Goal: Find specific page/section: Find specific page/section

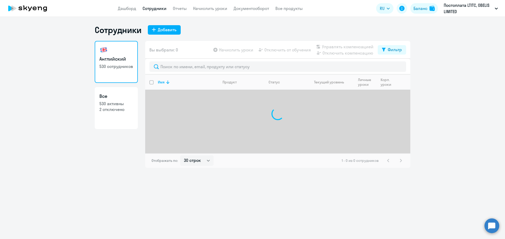
select select "30"
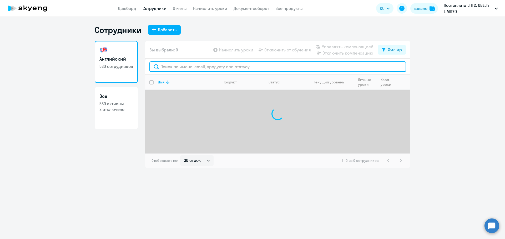
click at [206, 64] on input "text" at bounding box center [277, 66] width 257 height 11
type input "Лебед"
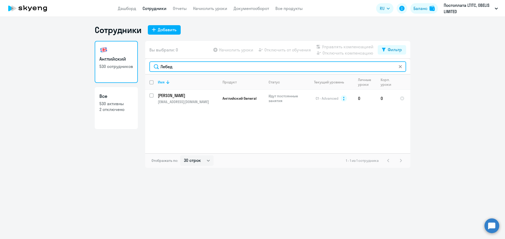
drag, startPoint x: 190, startPoint y: 65, endPoint x: 157, endPoint y: 65, distance: 33.4
click at [157, 65] on input "Лебед" at bounding box center [277, 66] width 257 height 11
drag, startPoint x: 178, startPoint y: 68, endPoint x: 143, endPoint y: 68, distance: 35.0
click at [143, 68] on div "Английский 530 сотрудников Все 530 активны 2 отключено Вы выбрали: 0 Начислить …" at bounding box center [252, 104] width 315 height 127
paste input "[PERSON_NAME]"
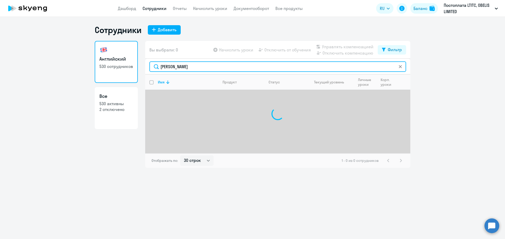
type input "[PERSON_NAME]"
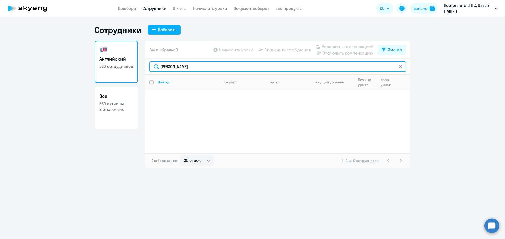
click at [403, 68] on input "[PERSON_NAME]" at bounding box center [277, 66] width 257 height 11
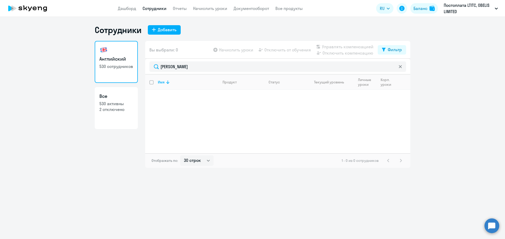
click at [401, 66] on icon at bounding box center [399, 66] width 3 height 3
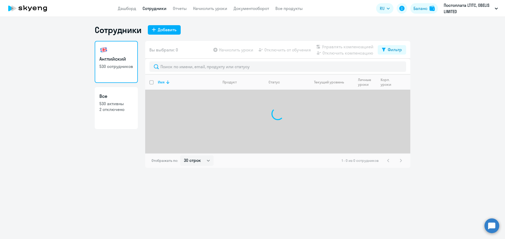
click at [440, 89] on ng-component "Сотрудники Добавить Английский 530 сотрудников Все 530 активны 2 отключено Вы в…" at bounding box center [252, 96] width 505 height 143
